Goal: Transaction & Acquisition: Purchase product/service

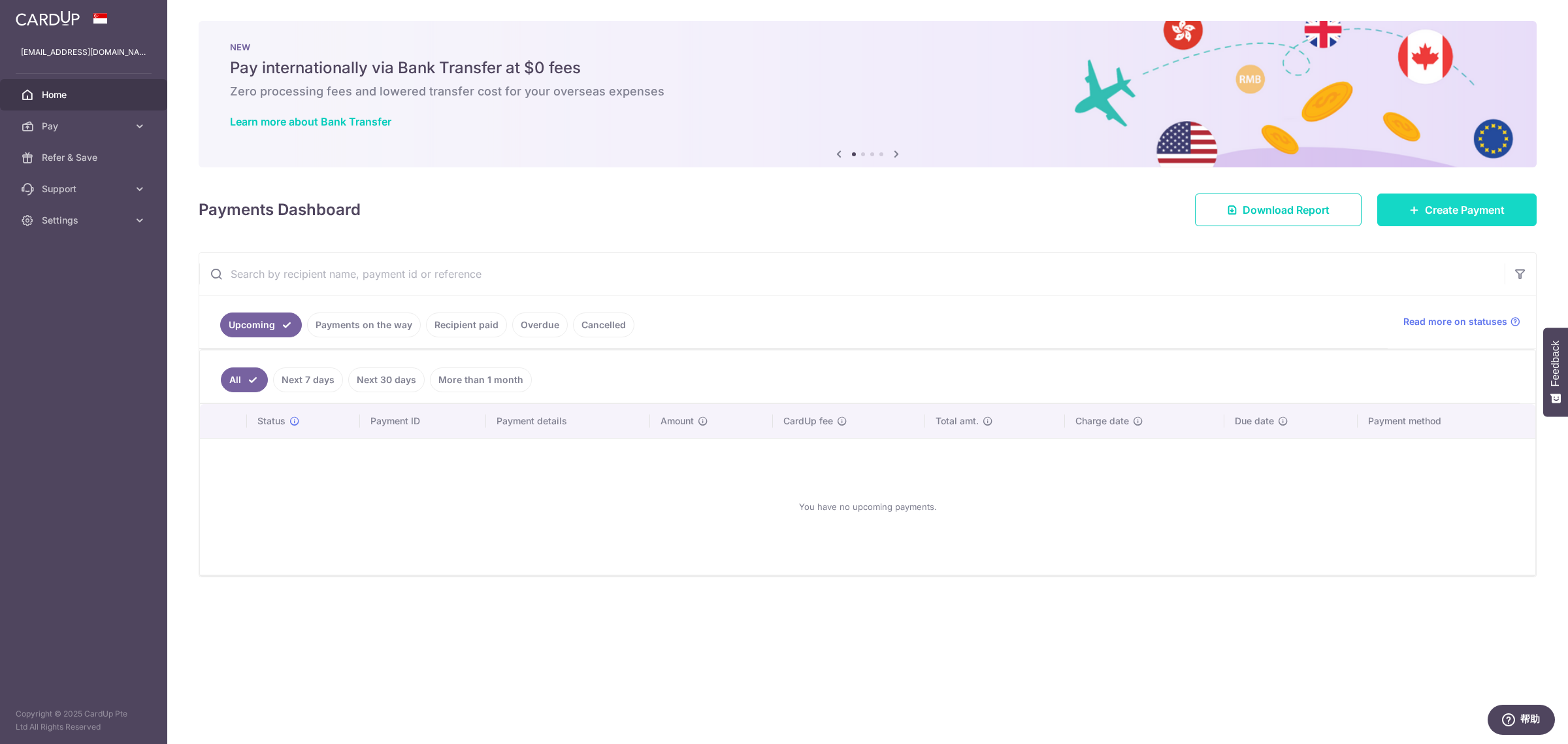
drag, startPoint x: 1423, startPoint y: 196, endPoint x: 1388, endPoint y: 196, distance: 35.0
click at [1423, 196] on link "Create Payment" at bounding box center [1457, 209] width 160 height 33
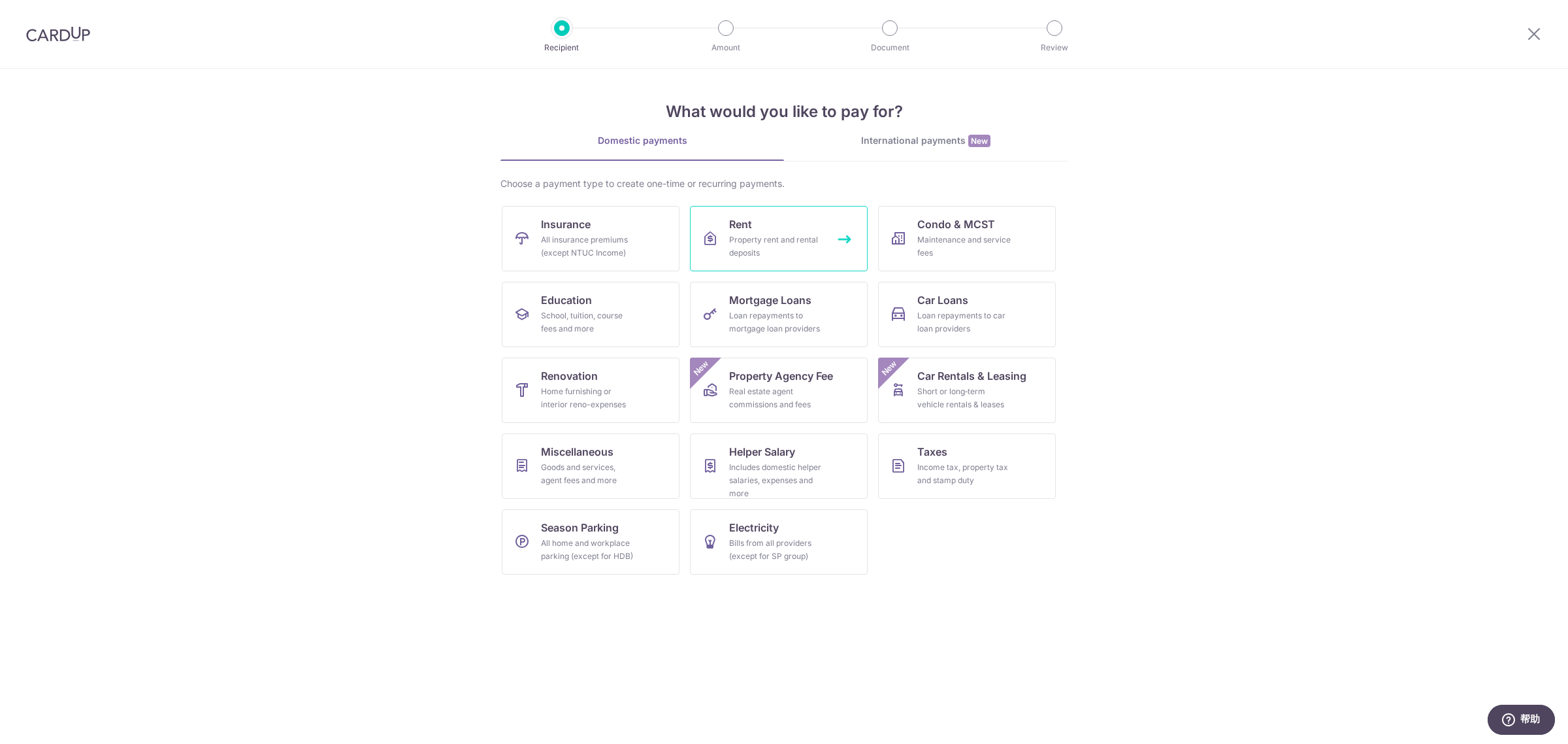
click at [760, 226] on link "Rent Property rent and rental deposits" at bounding box center [779, 238] width 178 height 65
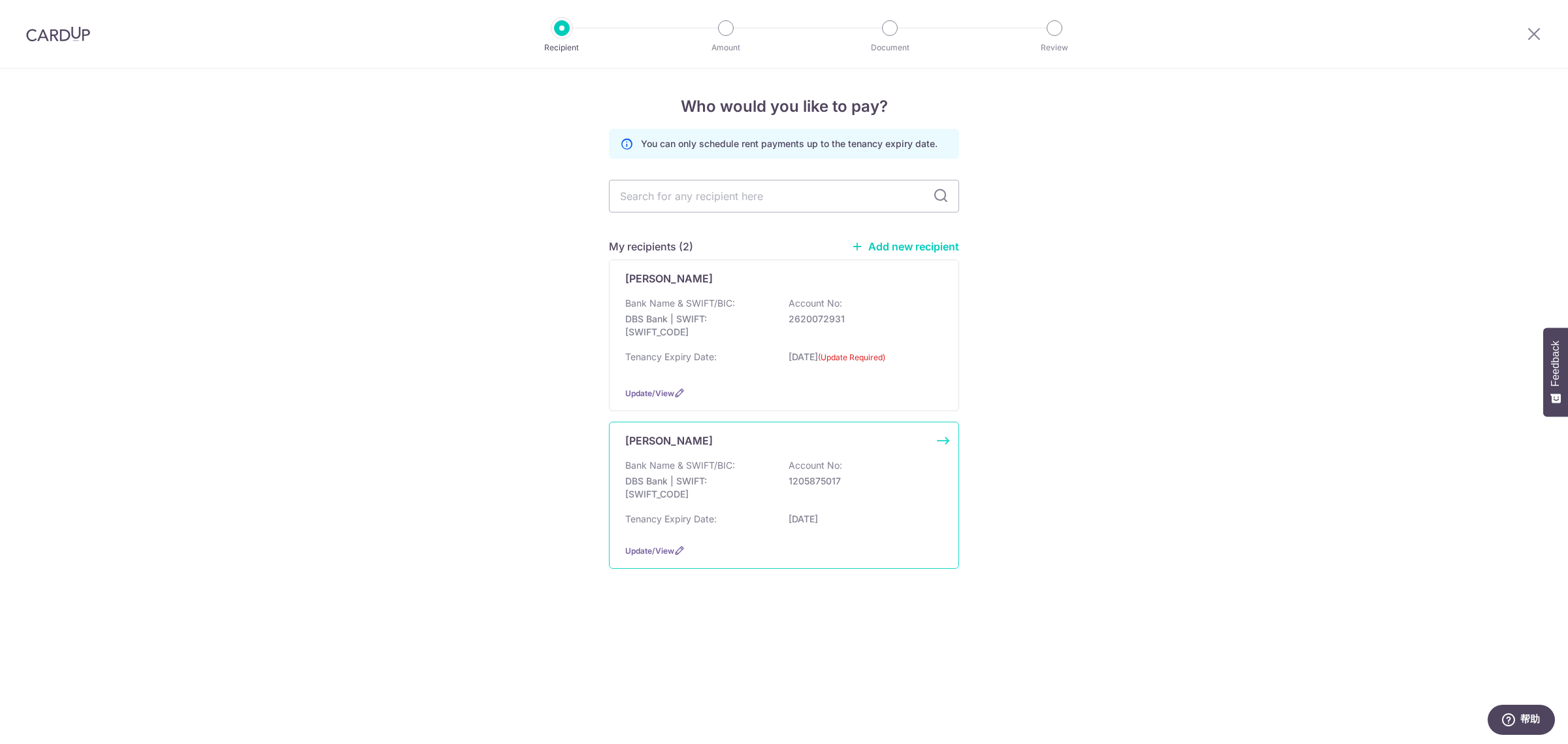
click at [683, 456] on div "WANG YANCHEN Bank Name & SWIFT/BIC: DBS Bank | SWIFT: DBSSSGSGXXX Account No: 1…" at bounding box center [784, 494] width 350 height 147
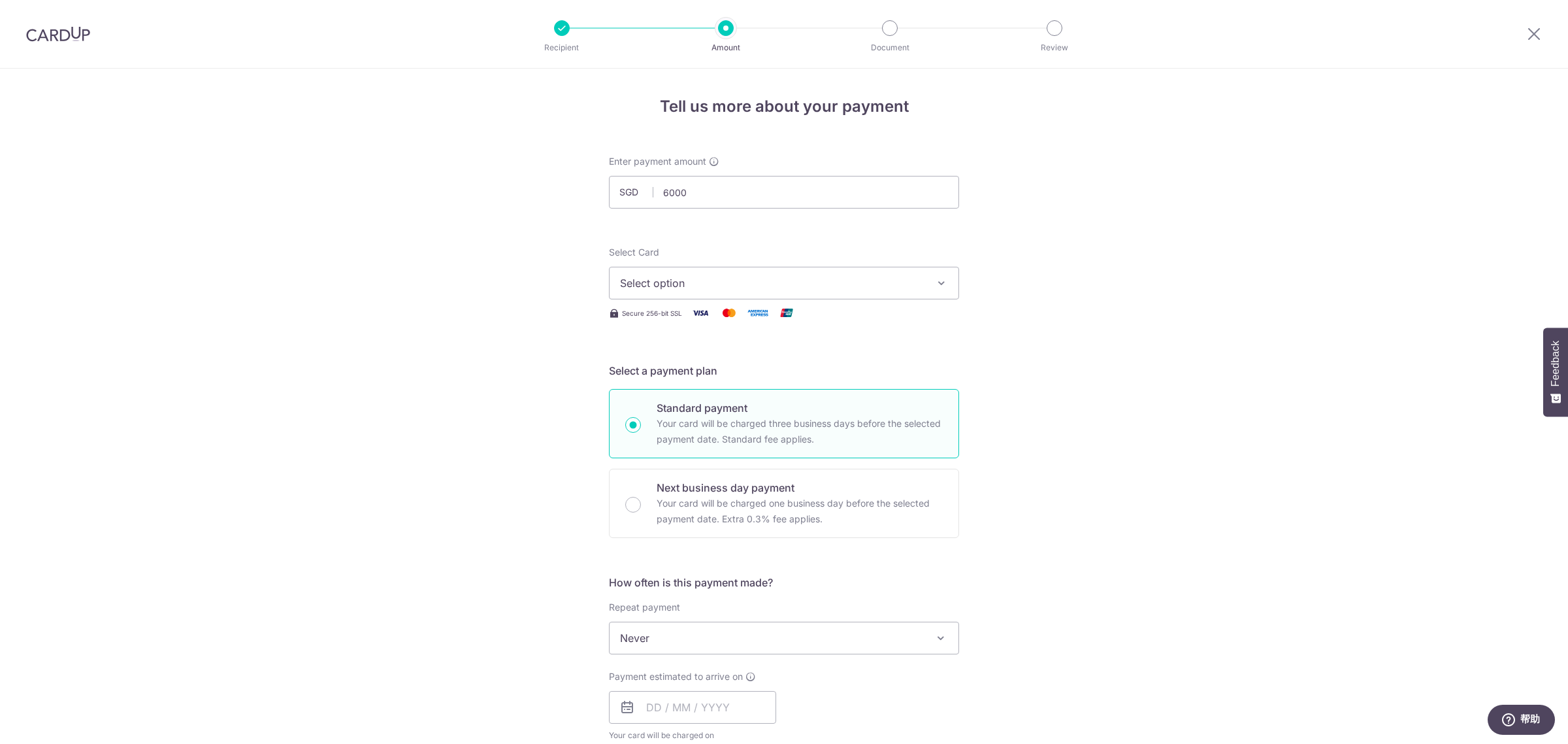
drag, startPoint x: 691, startPoint y: 183, endPoint x: 562, endPoint y: 176, distance: 129.2
click at [562, 176] on div "Tell us more about your payment Enter payment amount SGD 6000 Select Card Selec…" at bounding box center [784, 659] width 1568 height 1182
type input "5,200.00"
click at [726, 272] on button "Select option" at bounding box center [784, 282] width 350 height 33
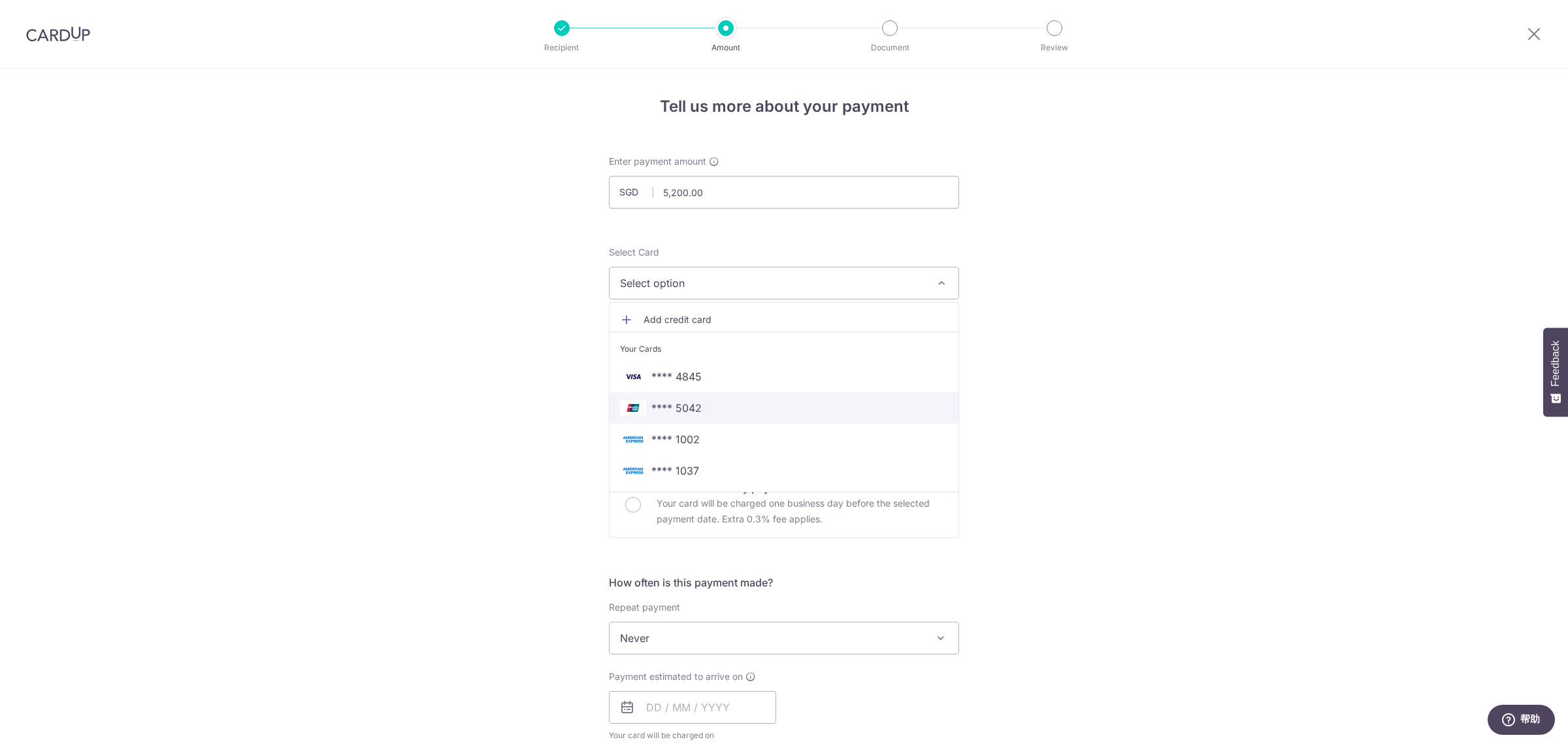
click at [701, 406] on span "**** 5042" at bounding box center [784, 408] width 328 height 16
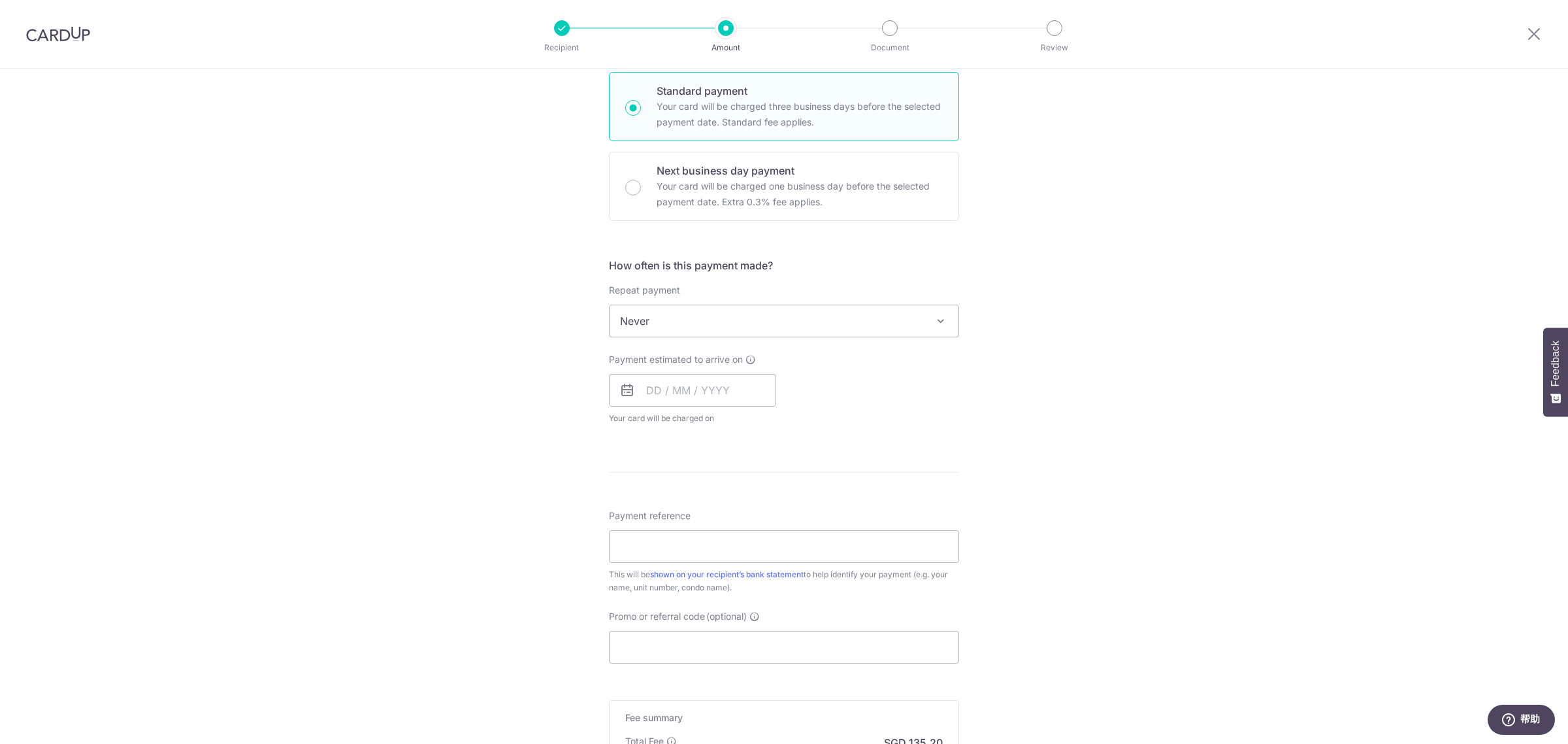
scroll to position [327, 0]
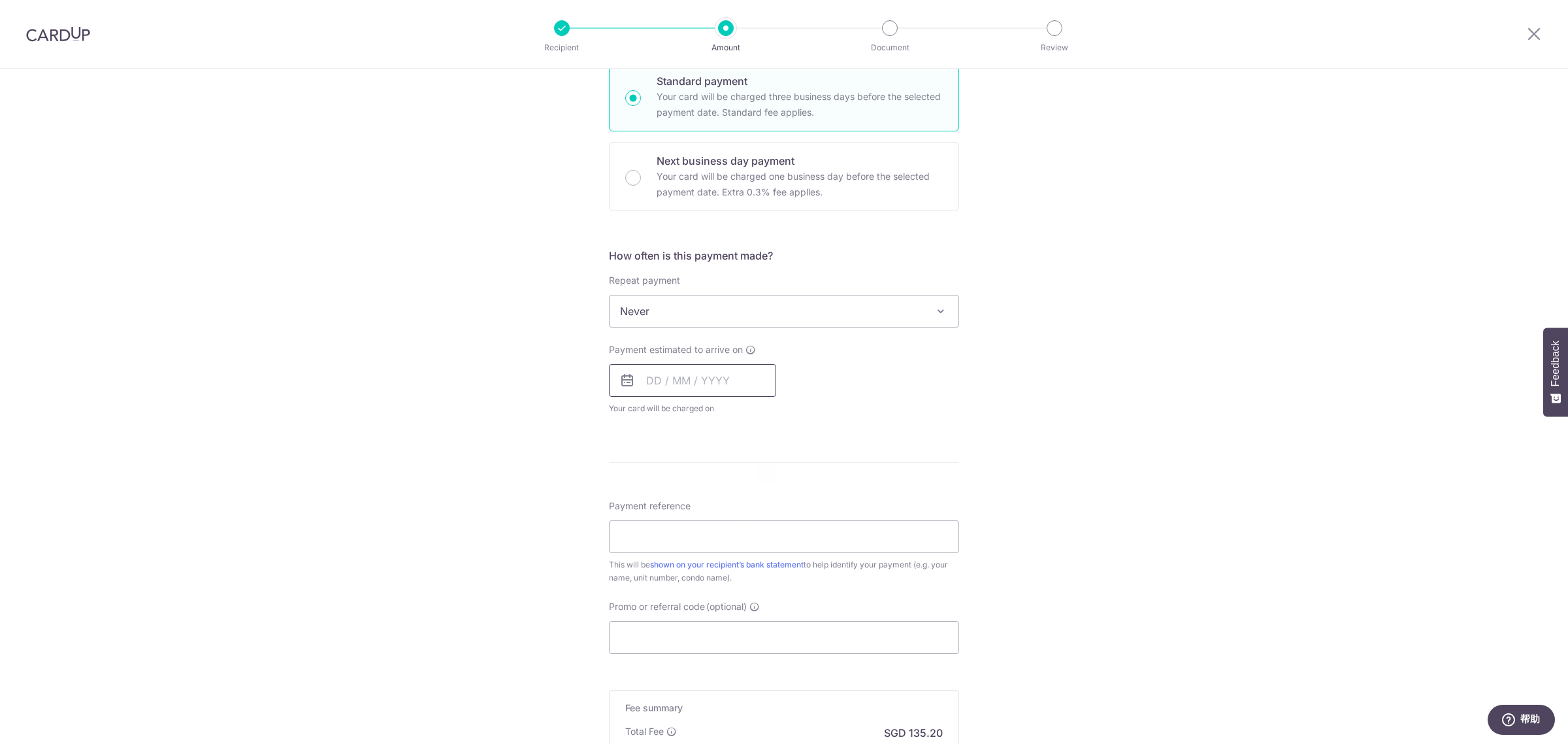
click at [641, 377] on input "text" at bounding box center [692, 380] width 167 height 33
click at [762, 467] on link "5" at bounding box center [766, 473] width 21 height 21
type input "05/09/2025"
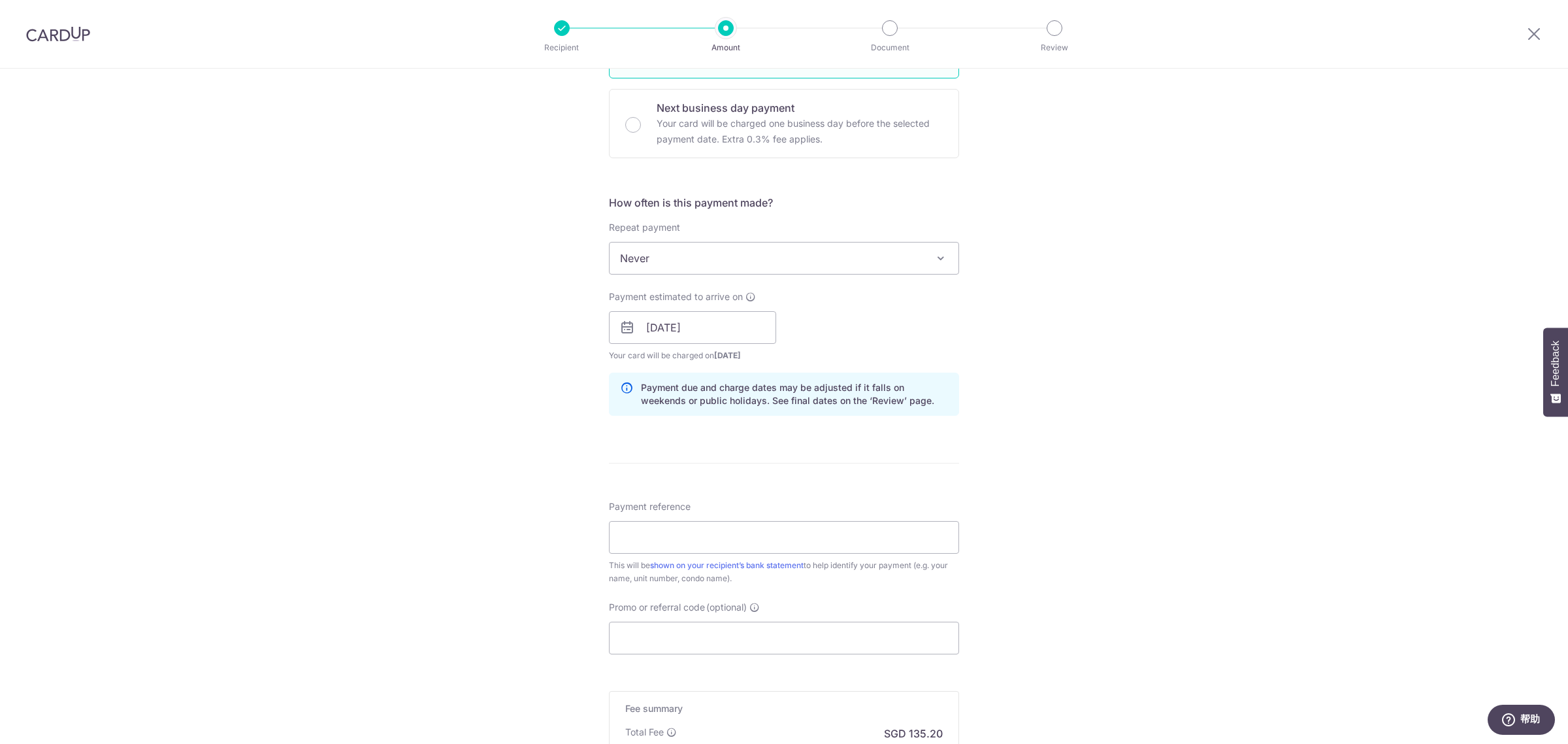
scroll to position [409, 0]
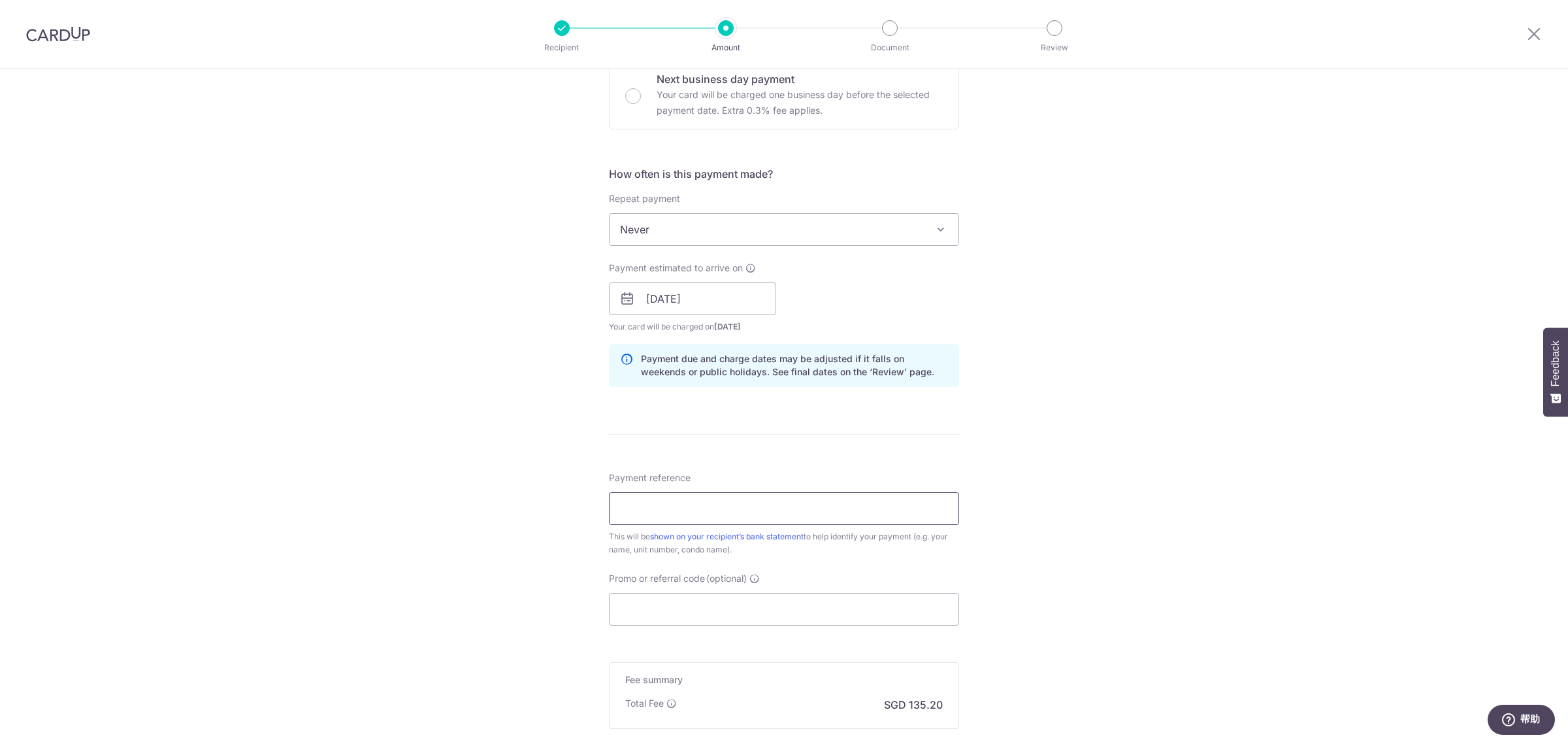
click at [651, 498] on input "Payment reference" at bounding box center [784, 508] width 350 height 33
type input "MA"
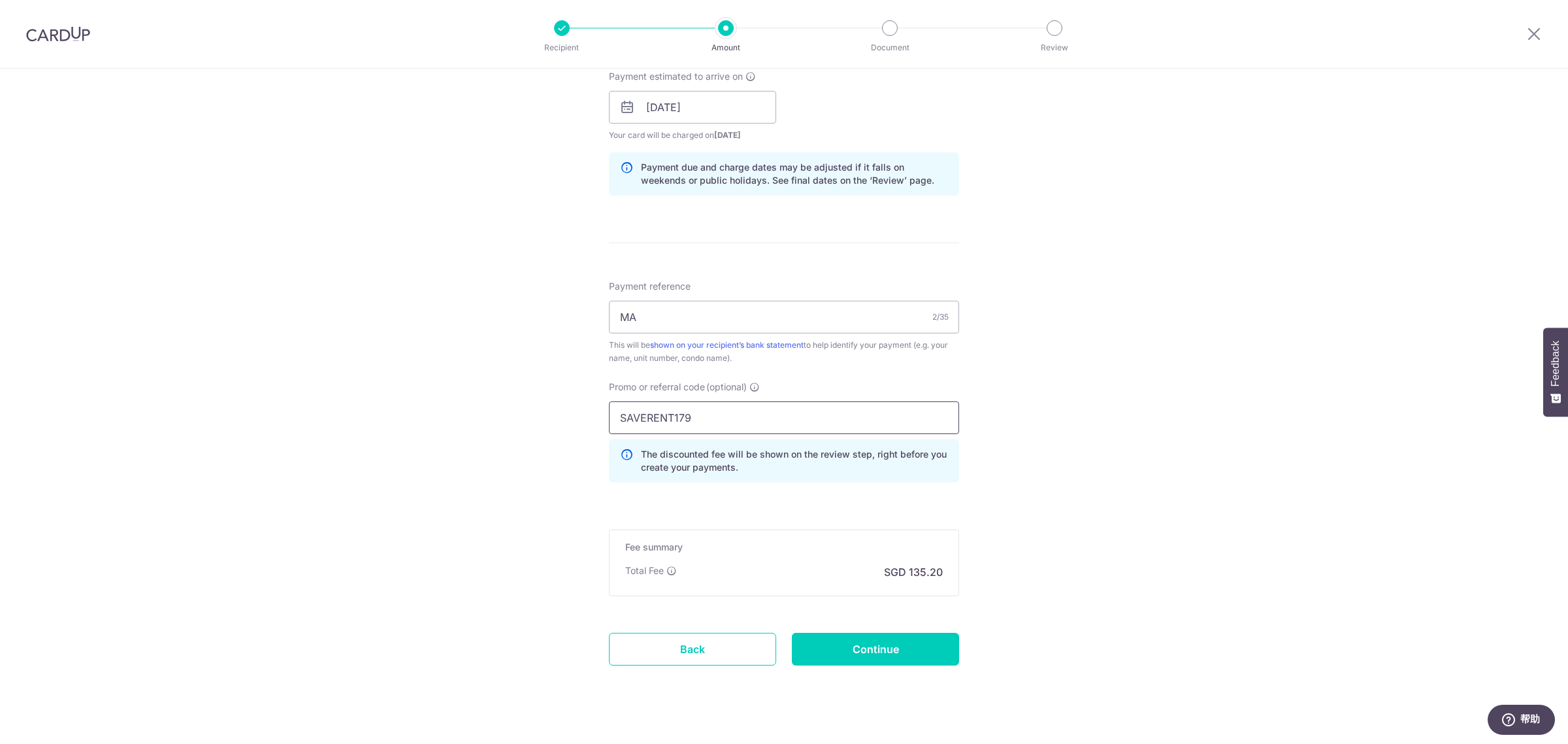
scroll to position [622, 0]
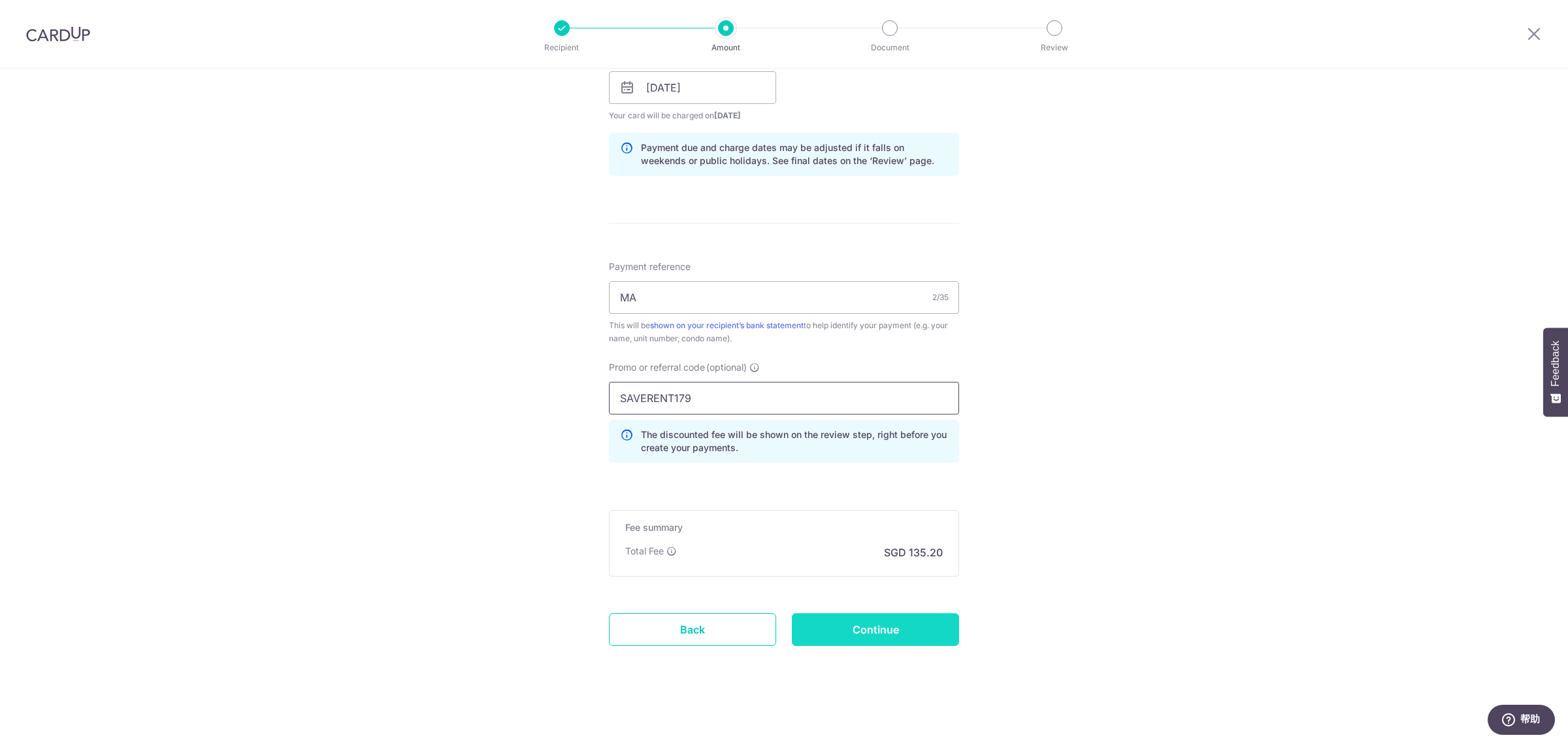
type input "SAVERENT179"
click at [833, 618] on input "Continue" at bounding box center [876, 629] width 167 height 33
type input "Create Schedule"
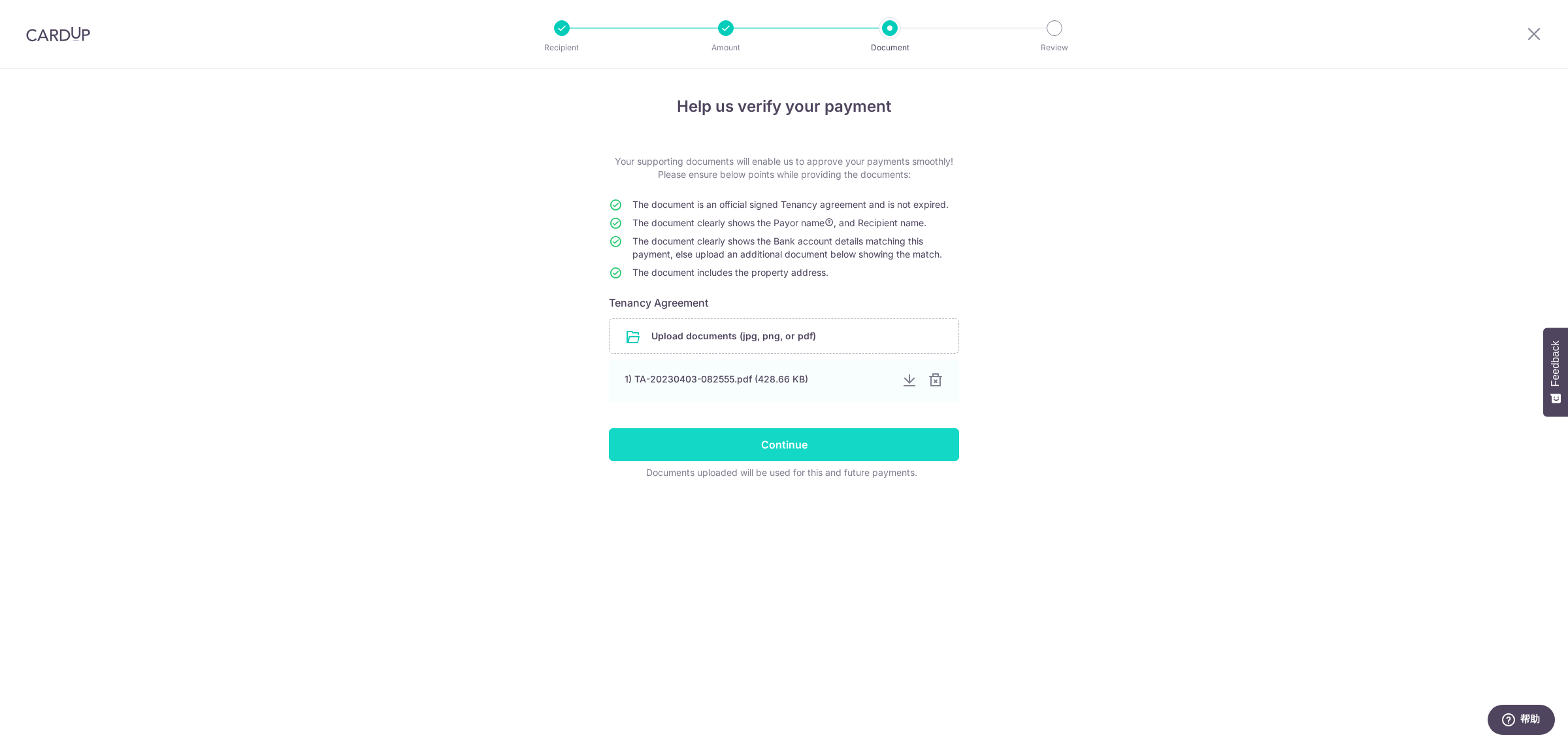
click at [762, 442] on input "Continue" at bounding box center [784, 444] width 350 height 33
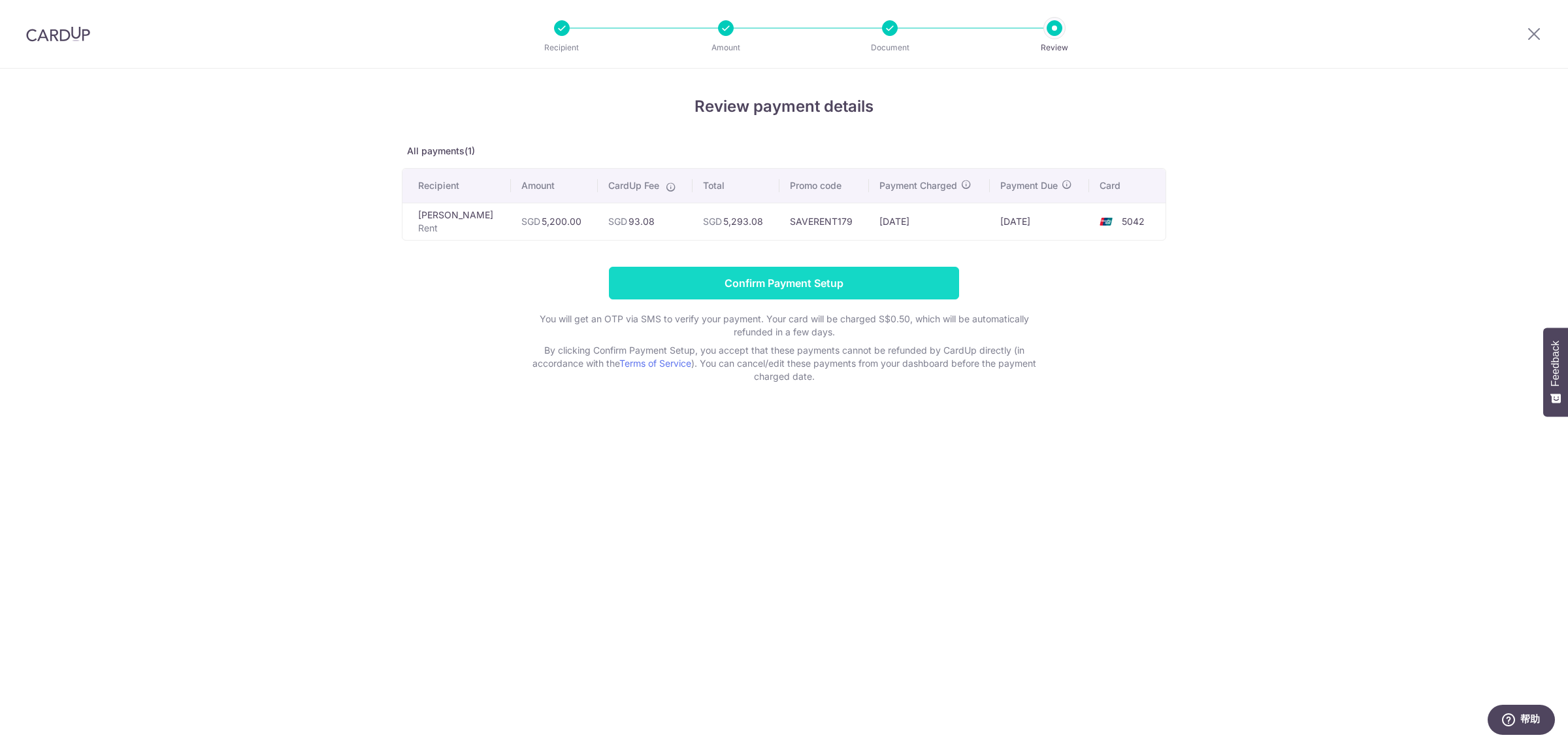
click at [762, 285] on input "Confirm Payment Setup" at bounding box center [784, 282] width 350 height 33
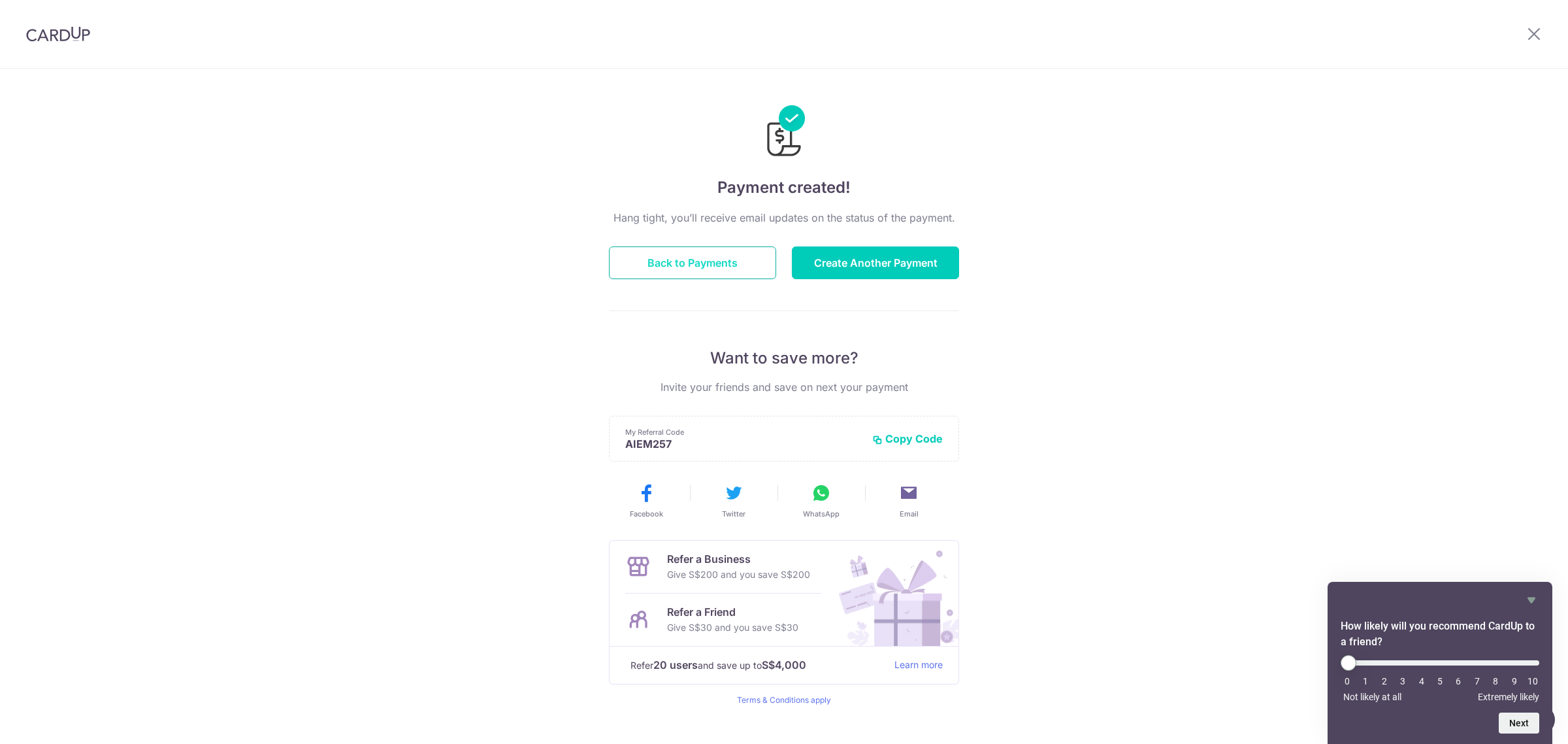
click at [713, 266] on button "Back to Payments" at bounding box center [692, 262] width 167 height 33
